Goal: Information Seeking & Learning: Learn about a topic

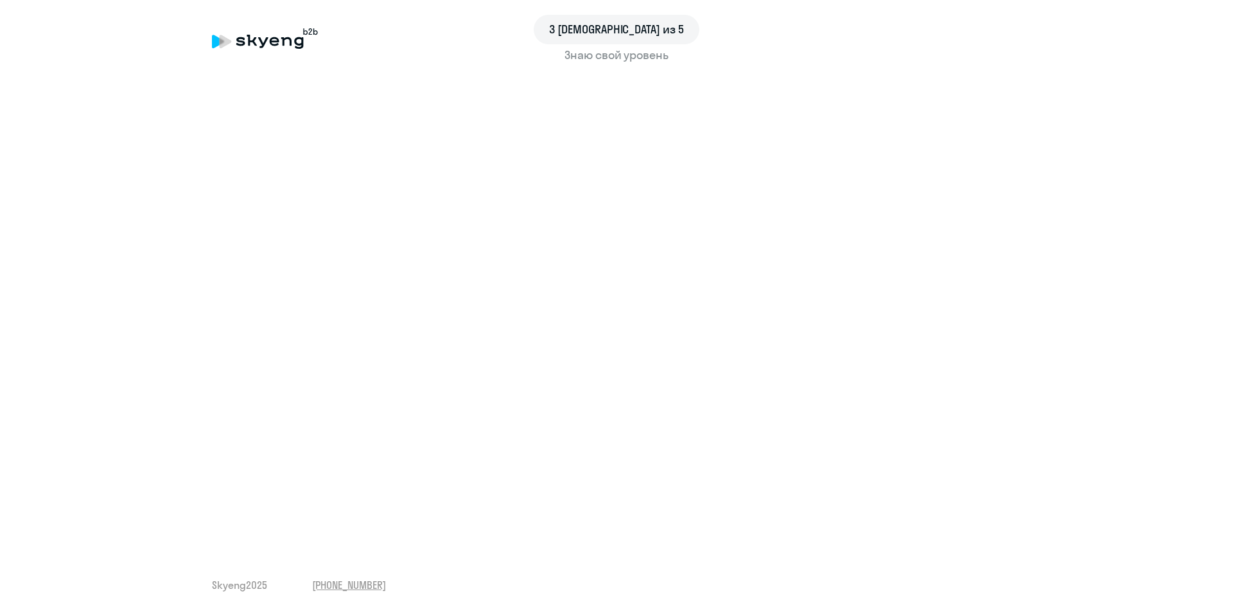
click at [858, 591] on div "Skyeng 2025 +7 499 455-08-69" at bounding box center [616, 585] width 809 height 14
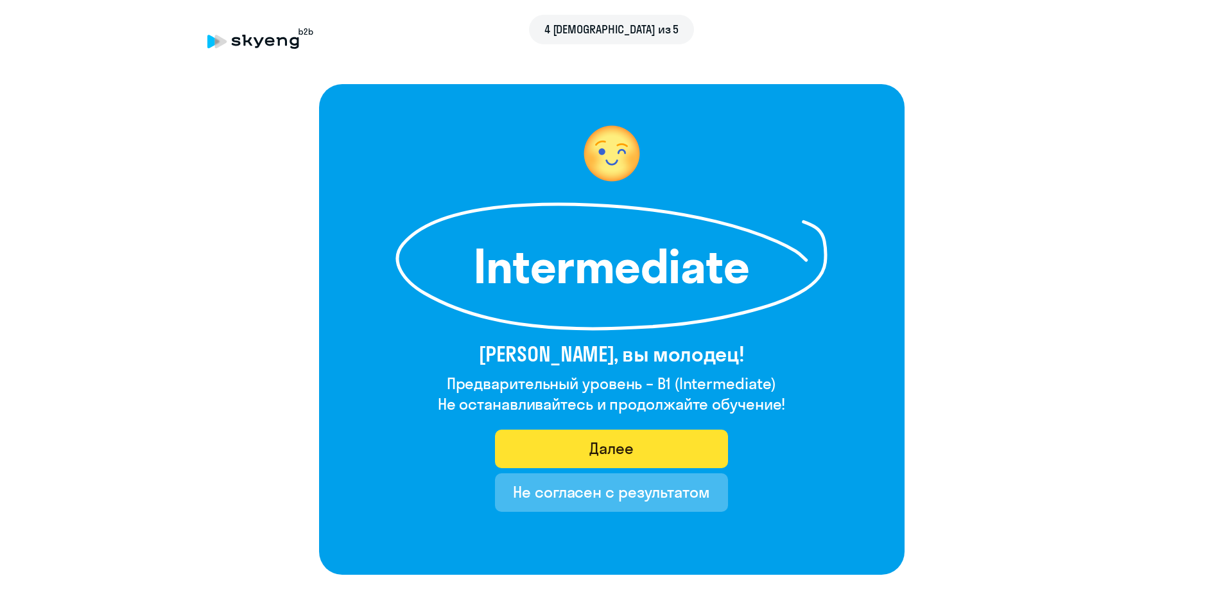
click at [658, 442] on button "Далее" at bounding box center [611, 449] width 233 height 39
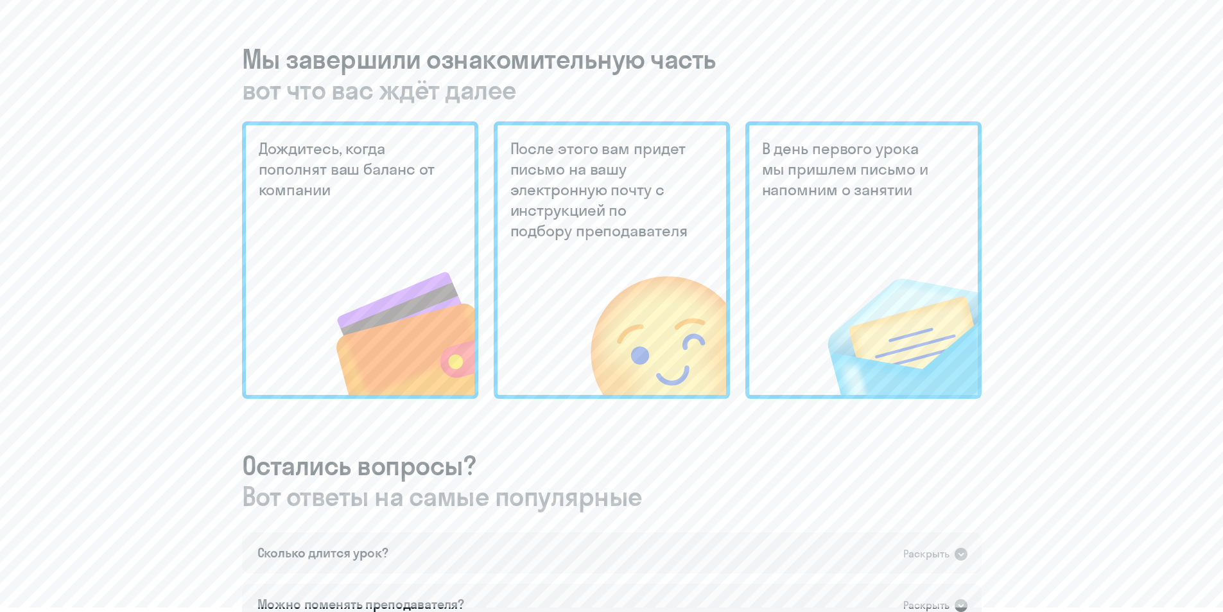
scroll to position [282, 0]
click at [44, 345] on div "To be continued Мы завершили ознакомительную часть вот что вас ждёт далее Дожди…" at bounding box center [612, 292] width 1172 height 1282
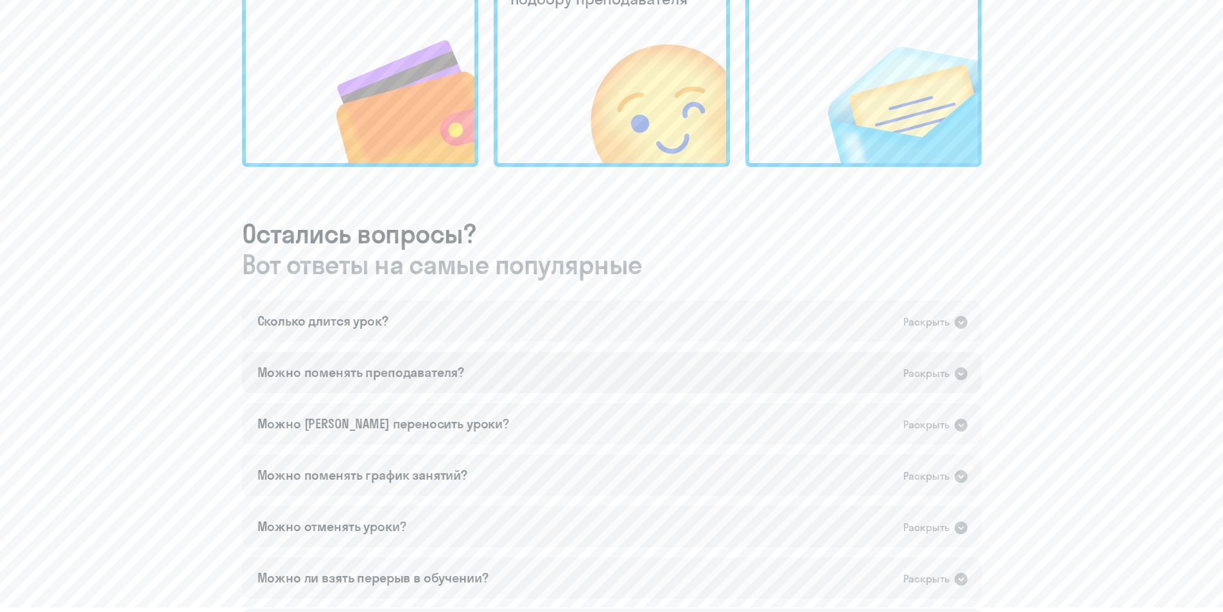
scroll to position [603, 0]
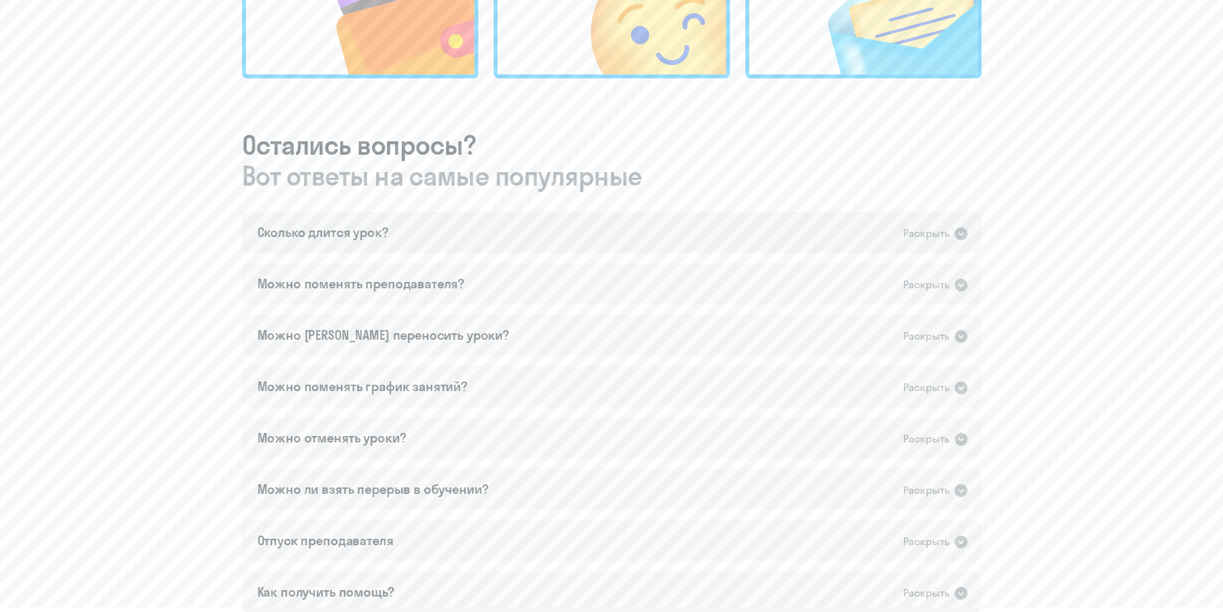
click at [440, 231] on div "Сколько длится урок? Раскрыть" at bounding box center [612, 232] width 740 height 41
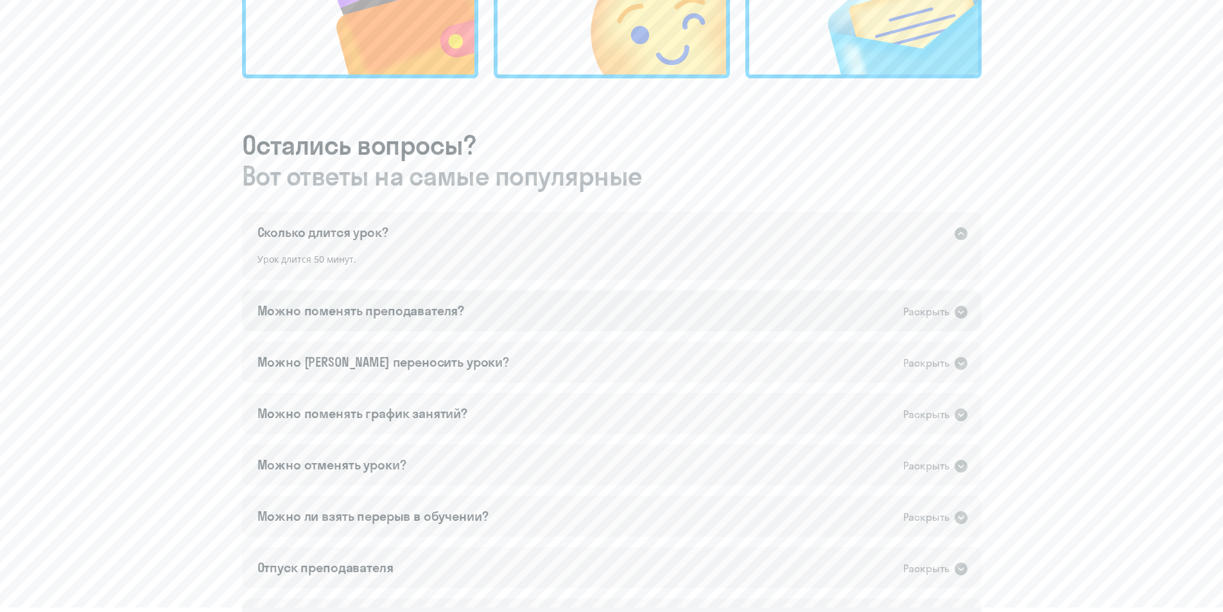
click at [394, 305] on div "Можно поменять преподавателя?" at bounding box center [360, 311] width 207 height 18
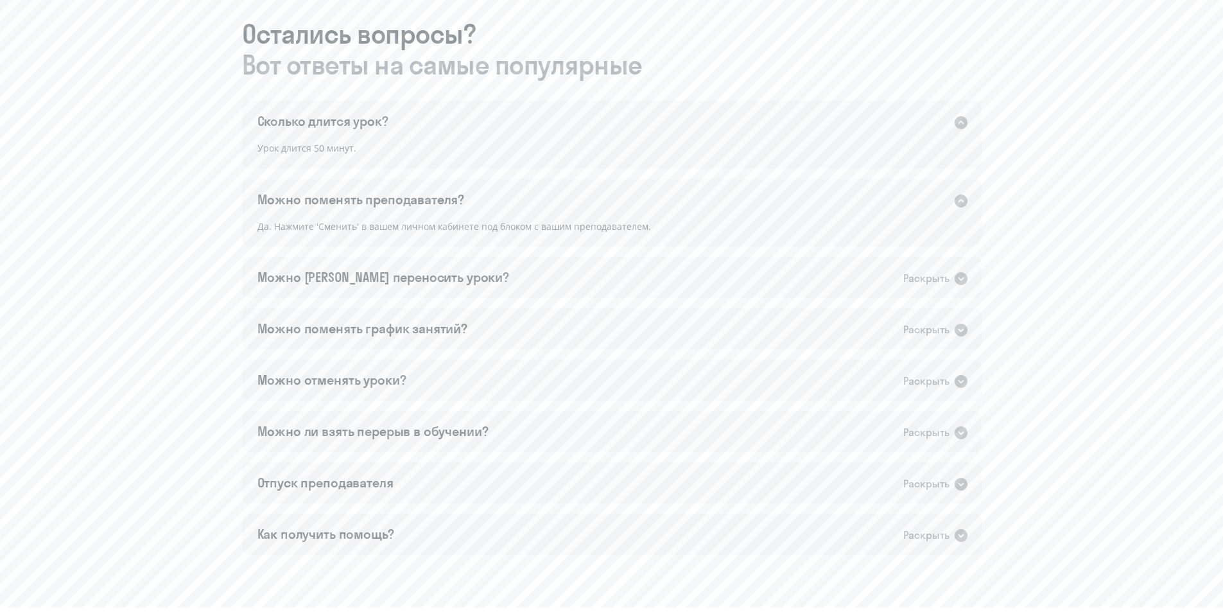
scroll to position [731, 0]
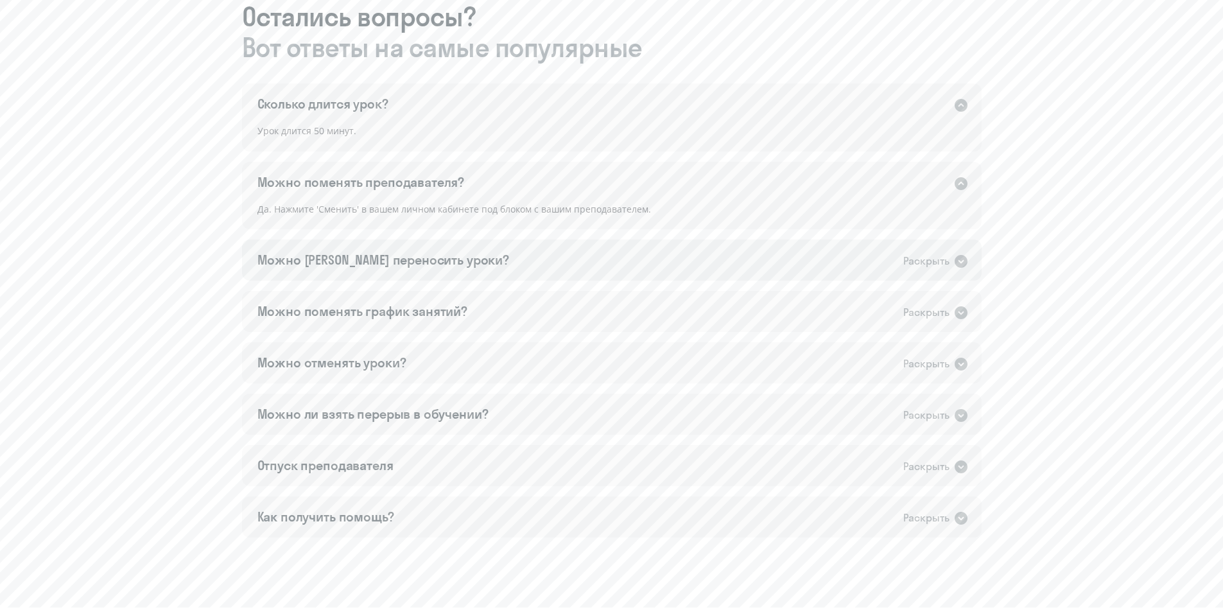
click at [428, 270] on div "Можно ли переносить уроки? Раскрыть" at bounding box center [612, 259] width 740 height 41
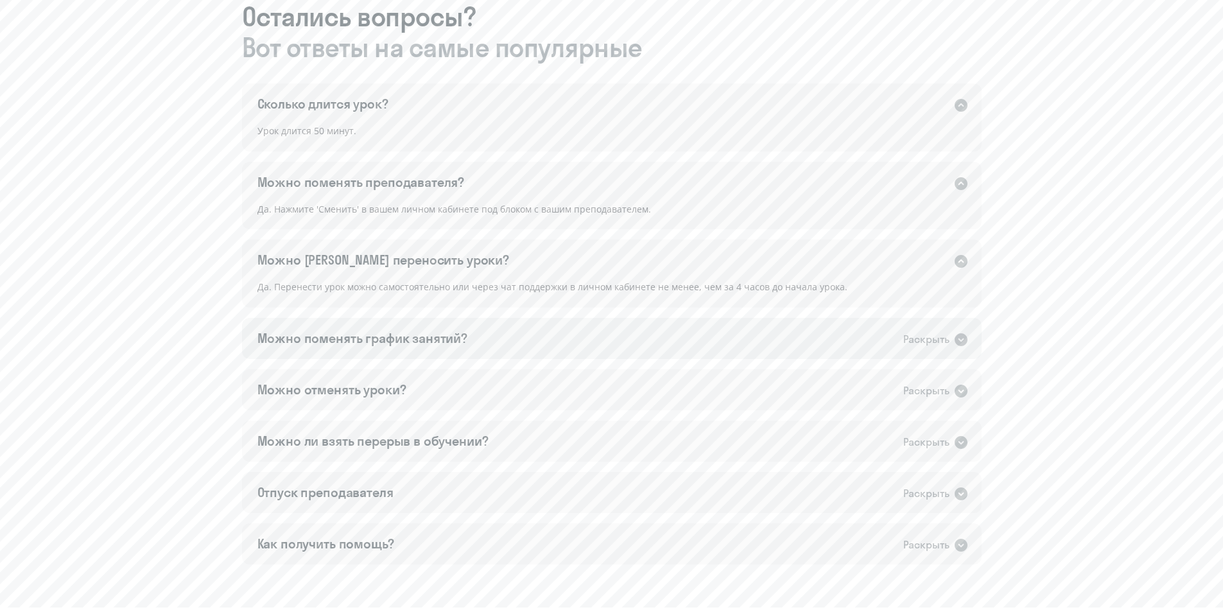
click at [379, 336] on div "Можно поменять график занятий?" at bounding box center [362, 338] width 211 height 18
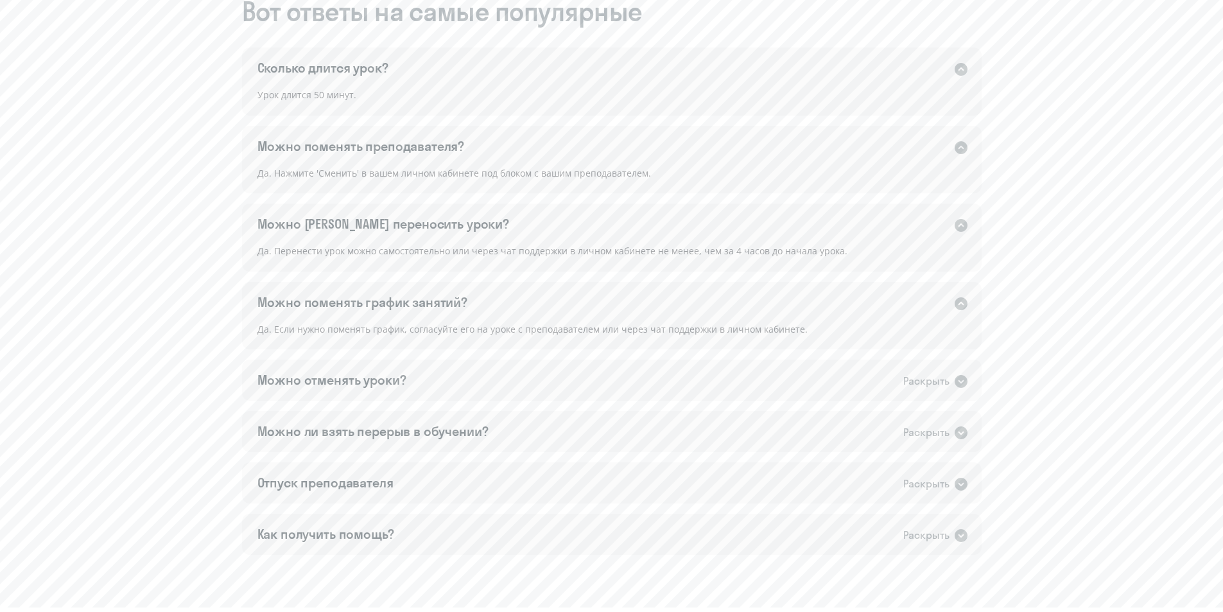
scroll to position [795, 0]
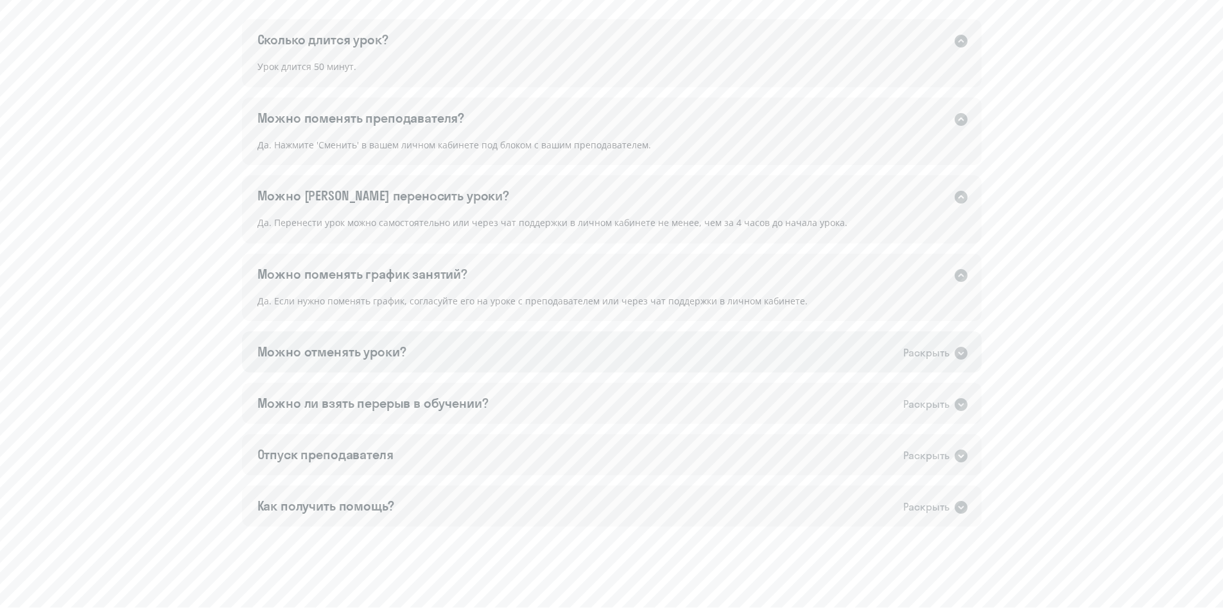
click at [359, 351] on div "Можно отменять уроки?" at bounding box center [331, 352] width 149 height 18
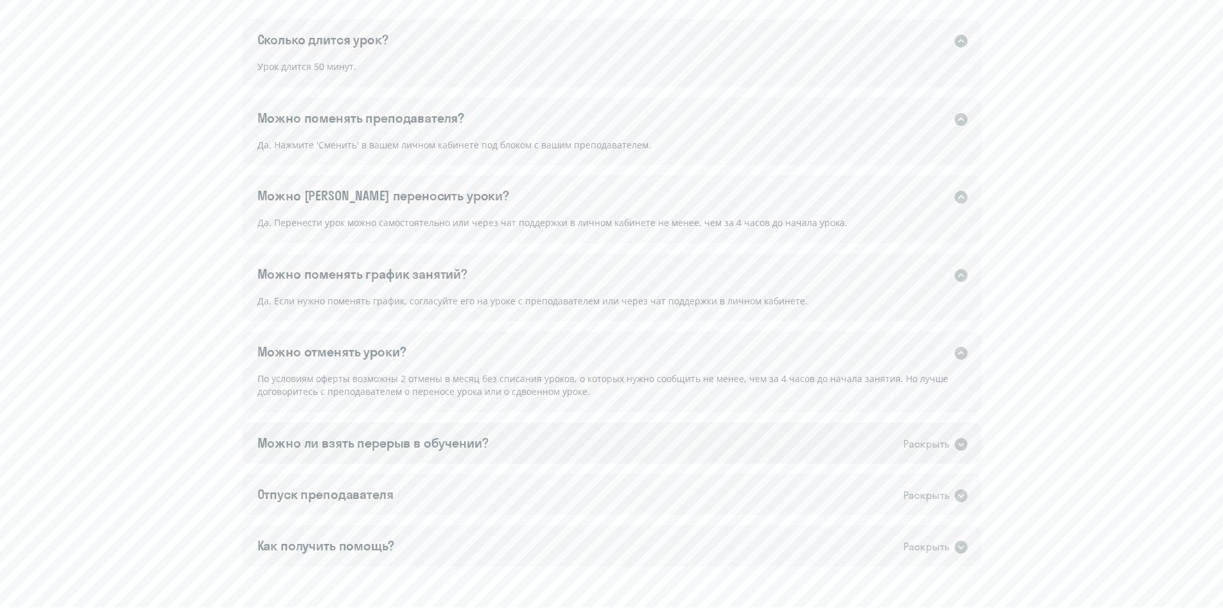
click at [417, 446] on div "Можно ли взять перерыв в обучении?" at bounding box center [372, 443] width 231 height 18
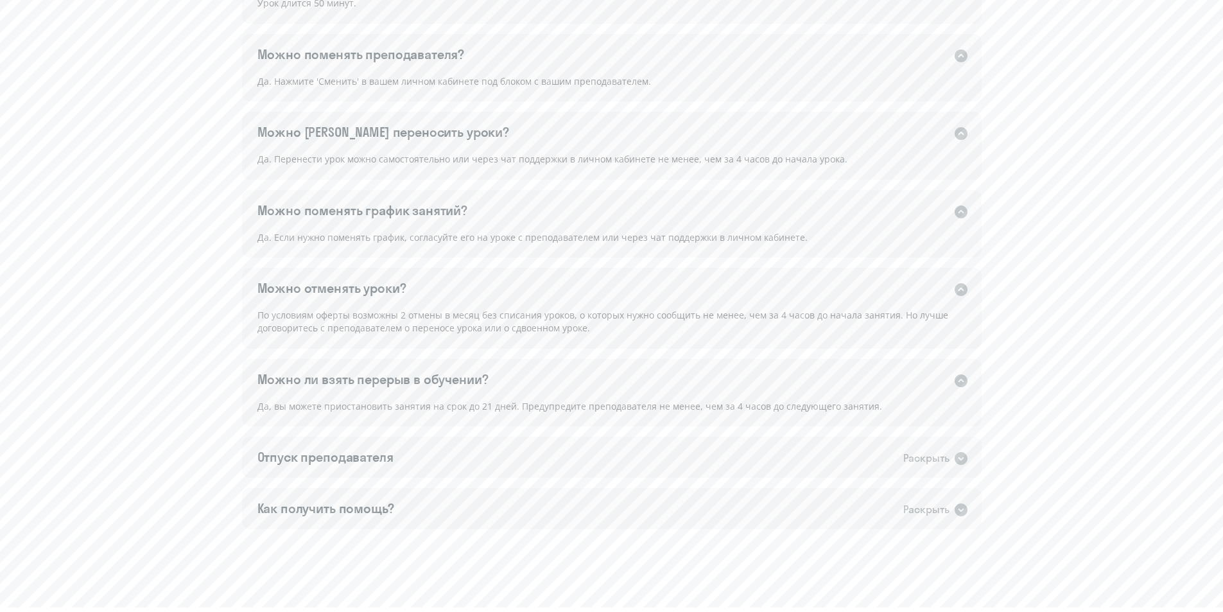
scroll to position [860, 0]
click at [366, 458] on div "Отпуск преподавателя" at bounding box center [325, 456] width 136 height 18
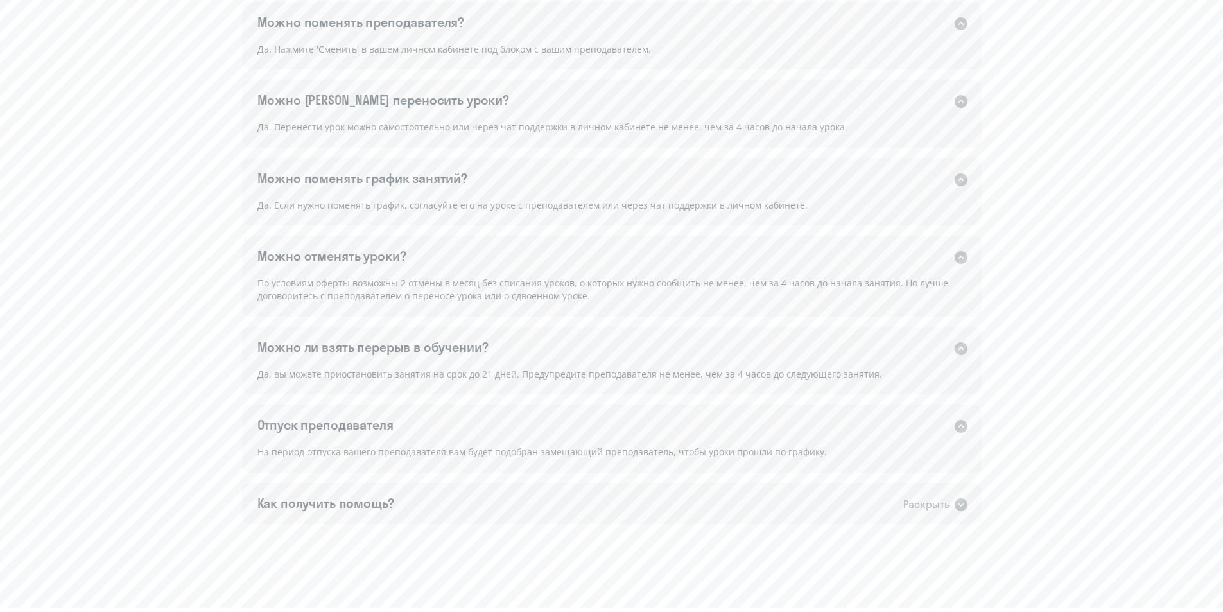
scroll to position [931, 0]
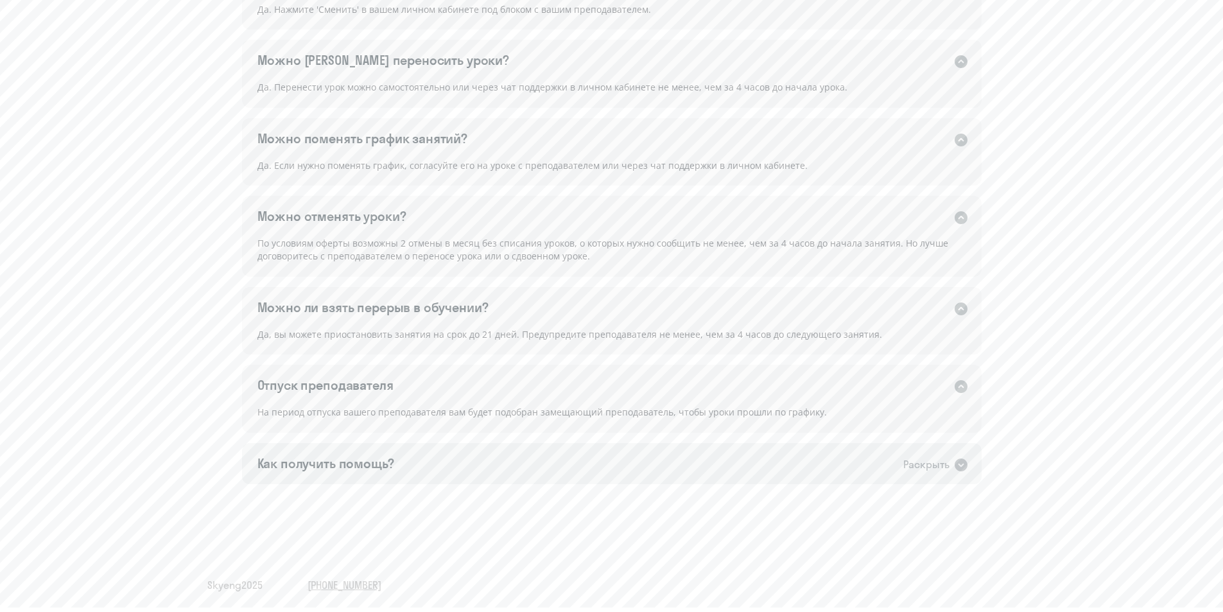
click at [392, 458] on div "Как получить помощь?" at bounding box center [325, 464] width 137 height 18
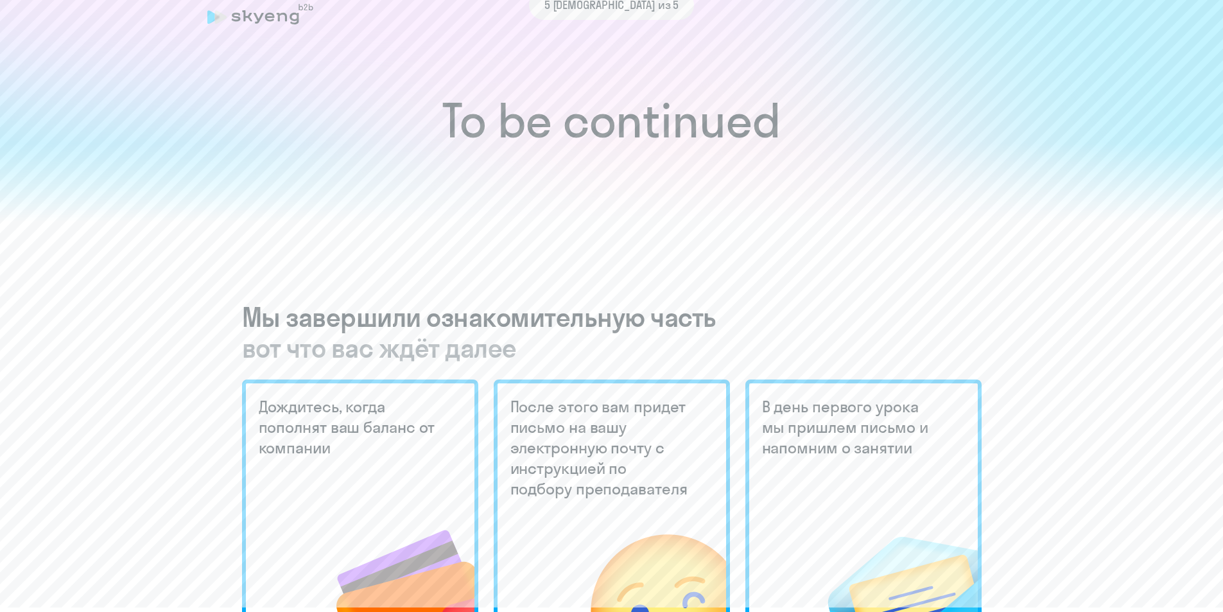
scroll to position [0, 0]
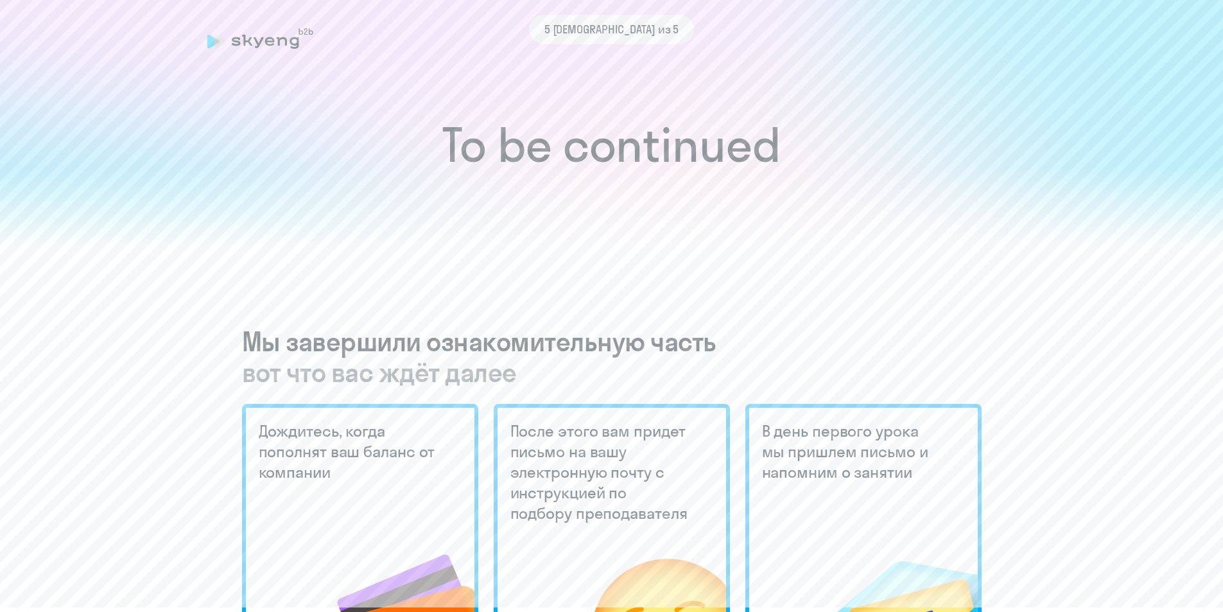
click at [996, 207] on div at bounding box center [611, 207] width 1223 height 78
click at [628, 39] on div "5 шаг из 5" at bounding box center [612, 30] width 166 height 30
click at [298, 42] on div "5 шаг из 5" at bounding box center [611, 30] width 809 height 30
click at [270, 44] on icon at bounding box center [270, 41] width 10 height 9
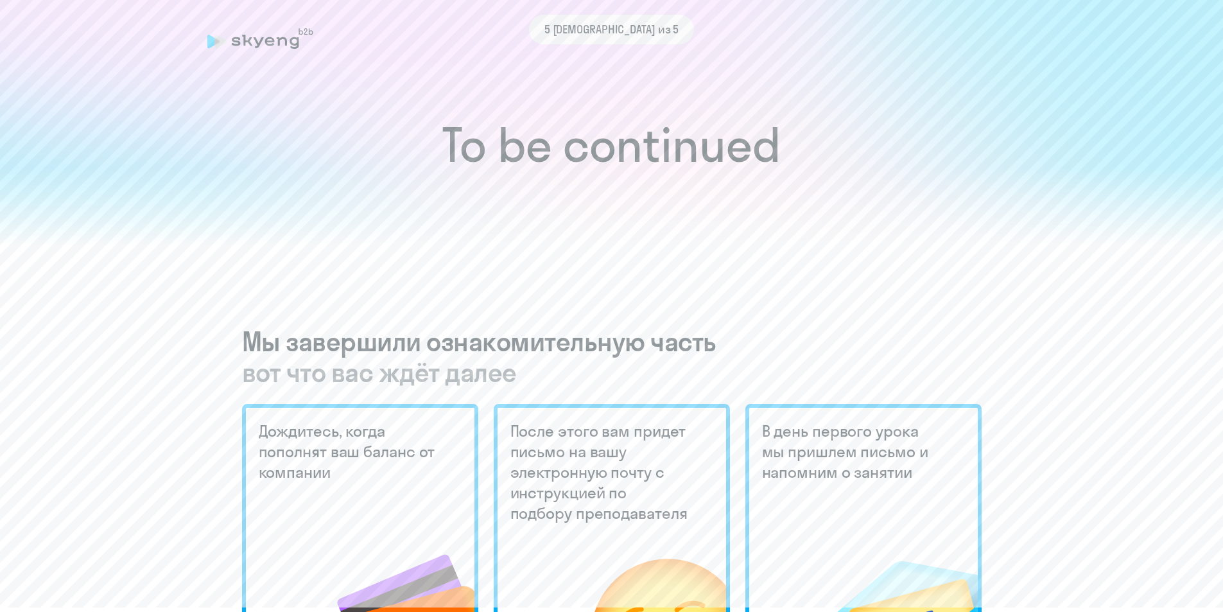
click at [638, 34] on span "5 шаг из 5" at bounding box center [611, 29] width 135 height 17
click at [602, 31] on span "5 шаг из 5" at bounding box center [611, 29] width 135 height 17
